Goal: Check status: Check status

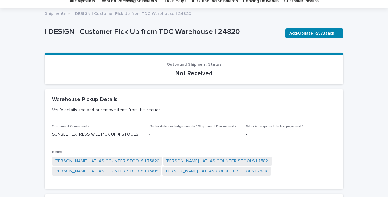
scroll to position [23, 0]
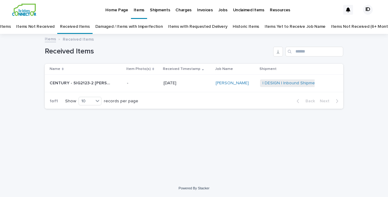
click at [85, 84] on p "CENTURY - SIG2123-2 [PERSON_NAME] SOFA | 72348" at bounding box center [81, 82] width 62 height 6
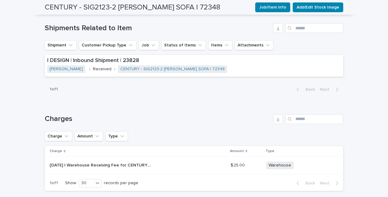
scroll to position [247, 0]
click at [56, 41] on button "Shipment" at bounding box center [61, 46] width 32 height 10
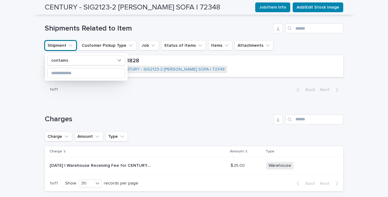
click at [5, 99] on div "**********" at bounding box center [194, 7] width 388 height 438
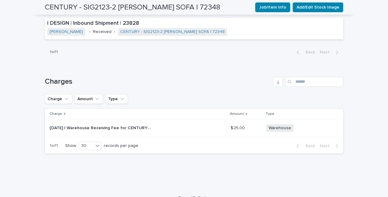
scroll to position [286, 0]
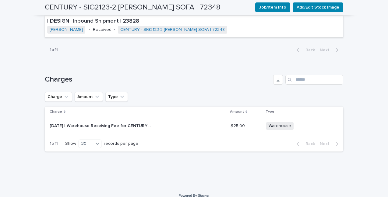
click at [280, 122] on span "Warehouse" at bounding box center [279, 126] width 27 height 8
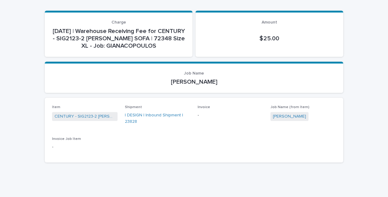
scroll to position [86, 0]
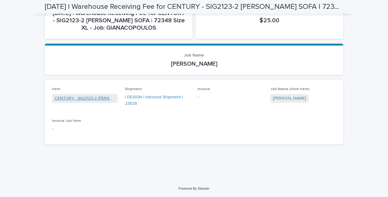
click at [85, 97] on link "CENTURY - SIG2123-2 [PERSON_NAME] SOFA | 72348" at bounding box center [85, 98] width 61 height 6
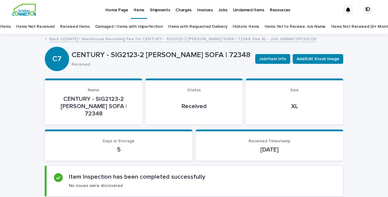
click at [84, 38] on link "Back to [DATE] | Warehouse Receiving Fee for CENTURY - SIG2123-2 [PERSON_NAME] …" at bounding box center [182, 38] width 267 height 7
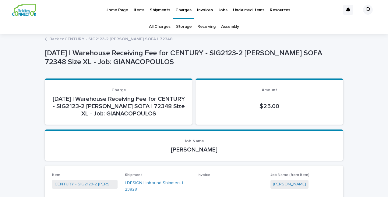
click at [111, 8] on p "Home Page" at bounding box center [116, 6] width 23 height 13
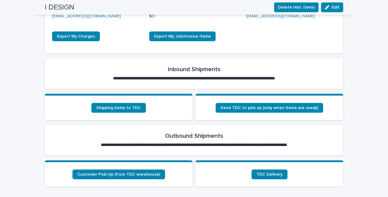
scroll to position [164, 0]
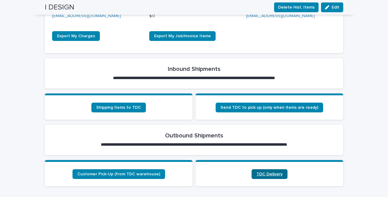
click at [273, 172] on span "TDC Delivery" at bounding box center [270, 174] width 26 height 4
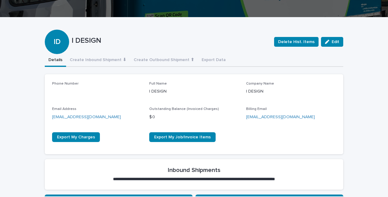
scroll to position [63, 0]
